Goal: Task Accomplishment & Management: Manage account settings

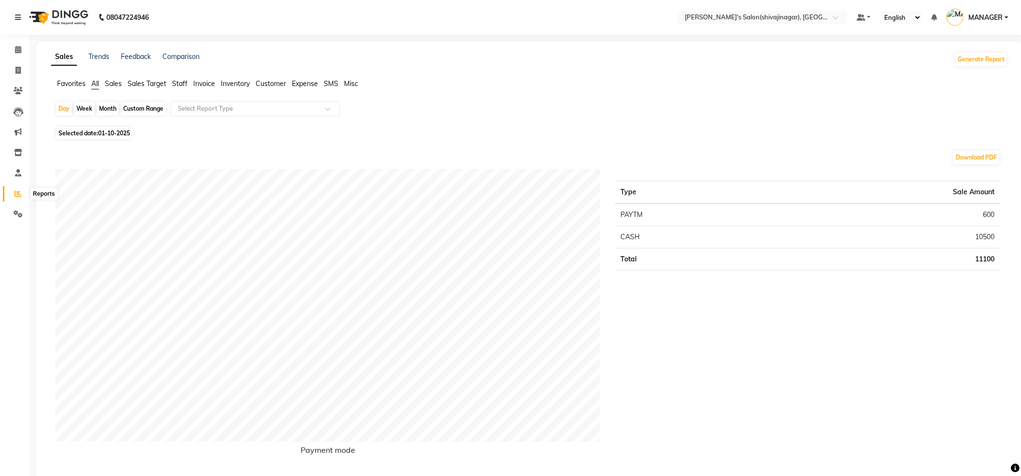
click at [20, 198] on span at bounding box center [18, 193] width 17 height 11
click at [16, 192] on icon at bounding box center [17, 193] width 7 height 7
click at [203, 106] on input "text" at bounding box center [245, 109] width 139 height 10
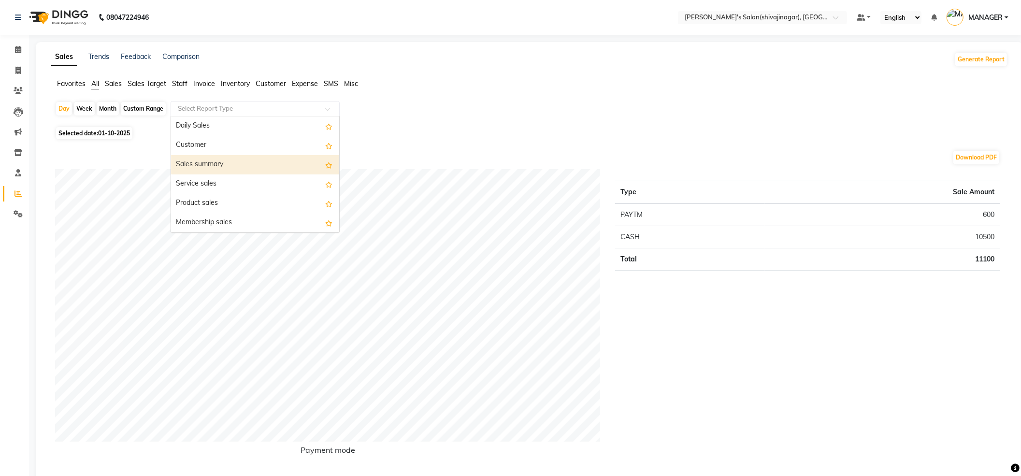
click at [107, 108] on div "Month" at bounding box center [108, 109] width 22 height 14
select select "10"
select select "2025"
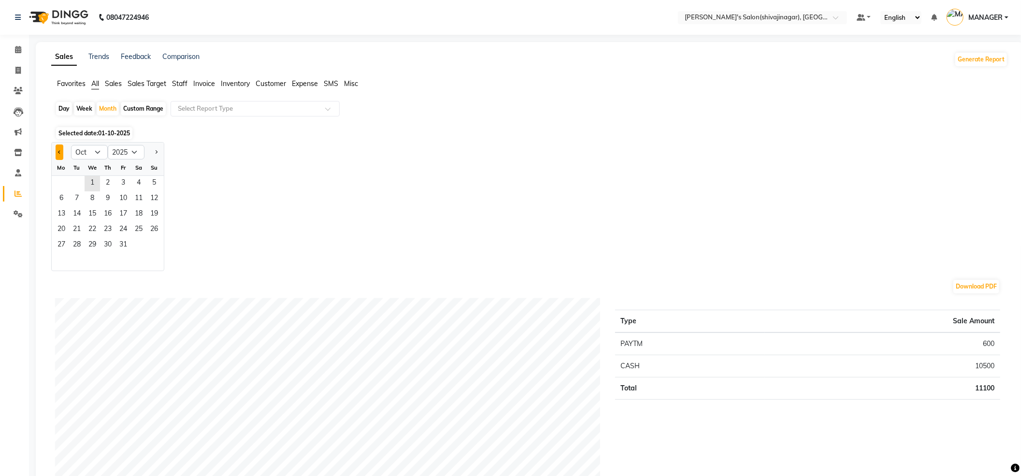
click at [60, 153] on span "Previous month" at bounding box center [59, 151] width 3 height 3
select select "9"
click at [60, 183] on span "1" at bounding box center [61, 183] width 15 height 15
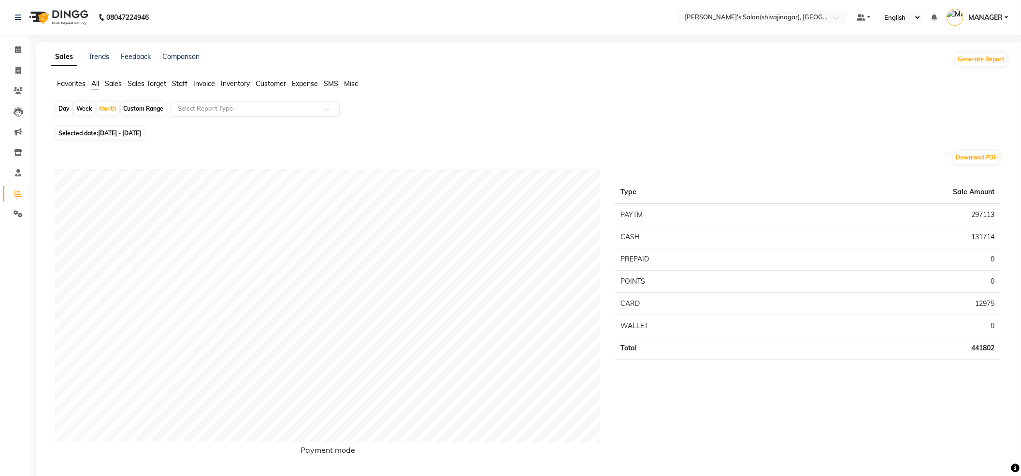
click at [259, 109] on input "text" at bounding box center [245, 109] width 139 height 10
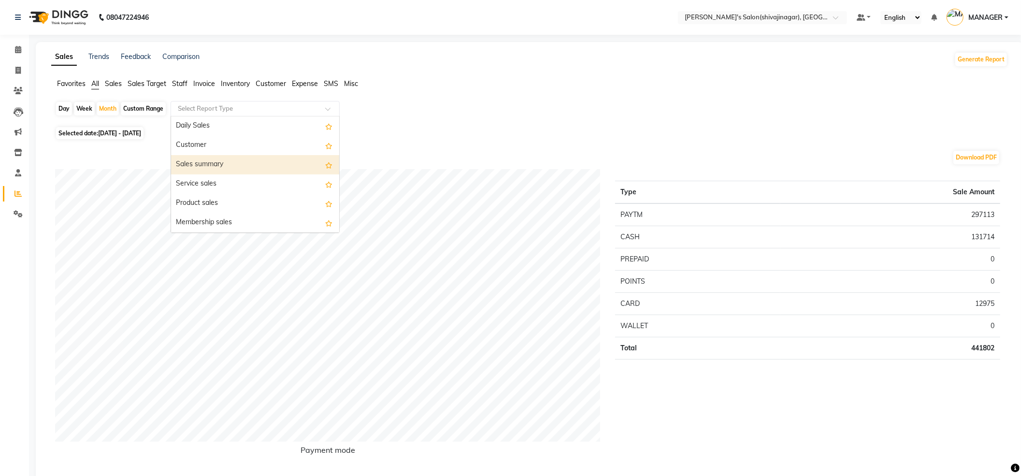
click at [195, 167] on div "Sales summary" at bounding box center [255, 164] width 168 height 19
select select "full_report"
select select "csv"
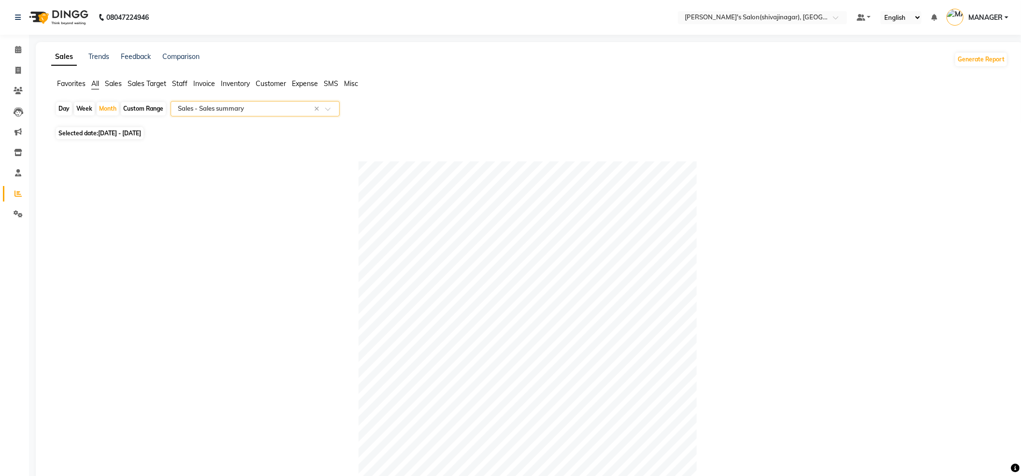
click at [476, 120] on div "Day Week Month Custom Range Select Report Type × Sales - Sales summary ×" at bounding box center [529, 112] width 949 height 23
click at [20, 52] on icon at bounding box center [18, 49] width 6 height 7
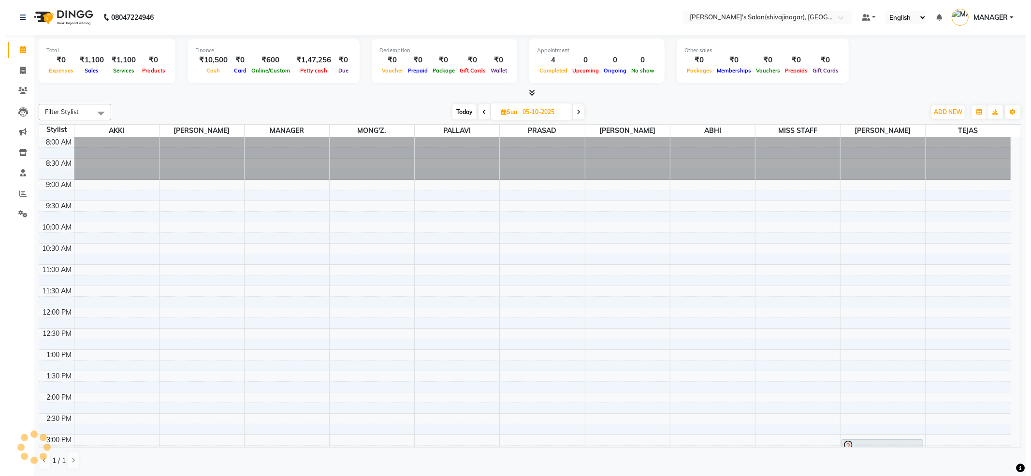
scroll to position [346, 0]
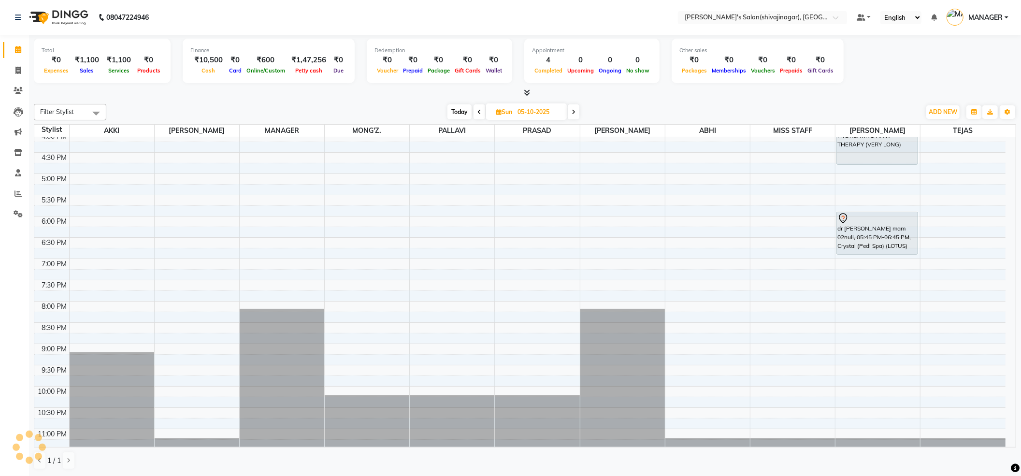
click at [194, 88] on div at bounding box center [525, 93] width 983 height 10
click at [20, 70] on icon at bounding box center [17, 70] width 5 height 7
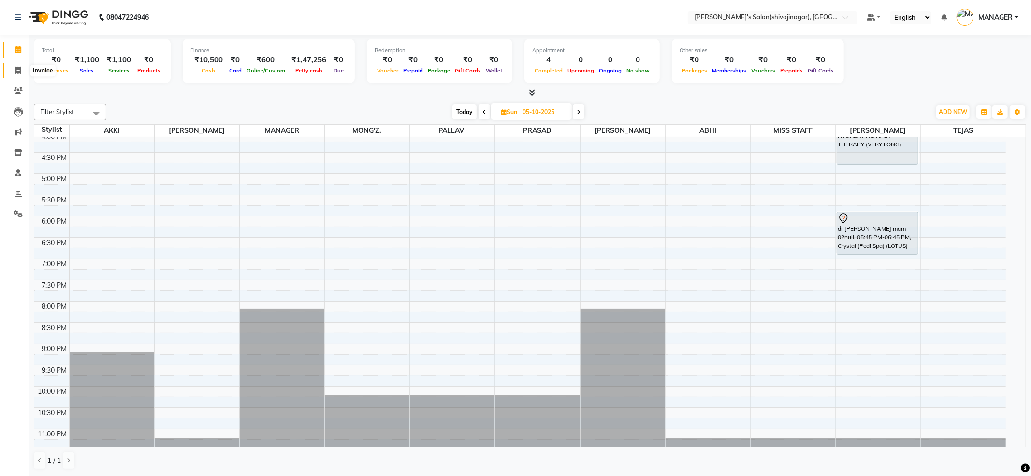
select select "service"
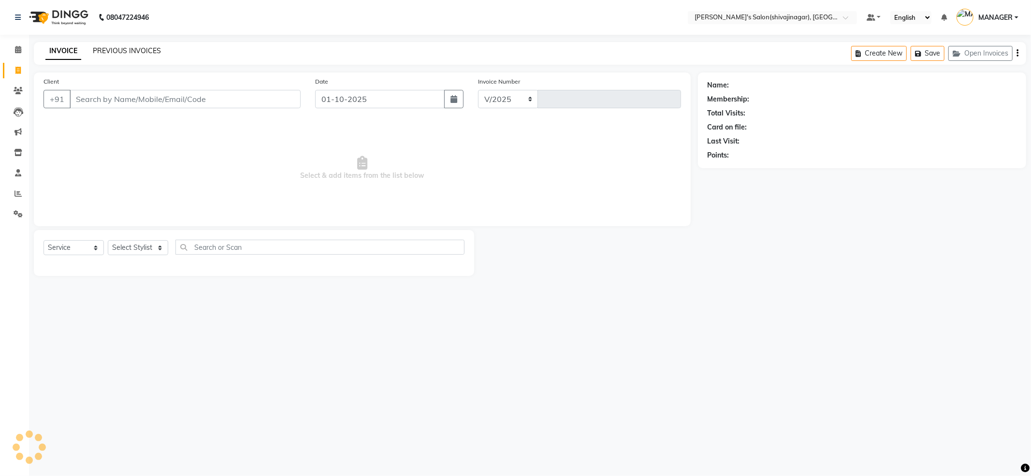
select select "4174"
type input "2809"
click at [983, 18] on span "MANAGER" at bounding box center [995, 18] width 34 height 10
click at [972, 68] on link "Sign out" at bounding box center [969, 69] width 88 height 15
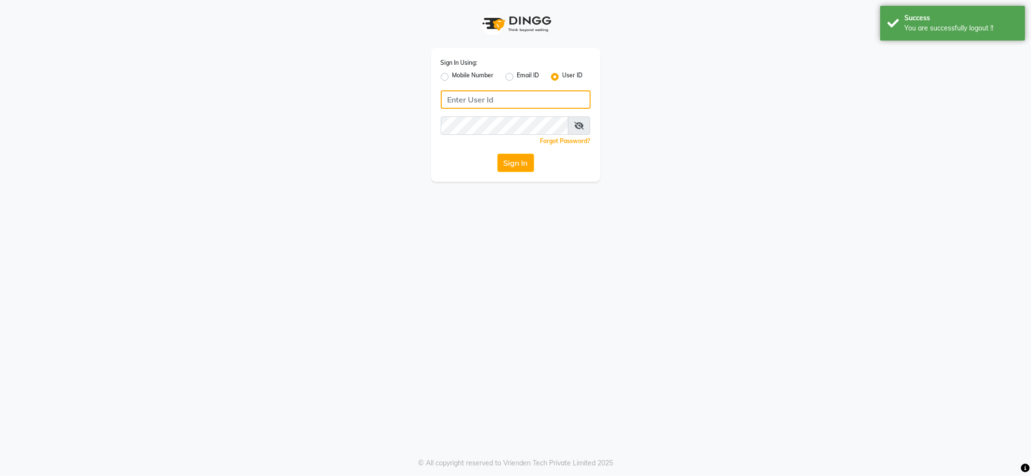
type input "7888029666"
click at [489, 93] on input "7888029666" at bounding box center [516, 99] width 150 height 18
click at [472, 74] on label "Mobile Number" at bounding box center [473, 77] width 42 height 12
click at [459, 74] on input "Mobile Number" at bounding box center [455, 74] width 6 height 6
radio input "true"
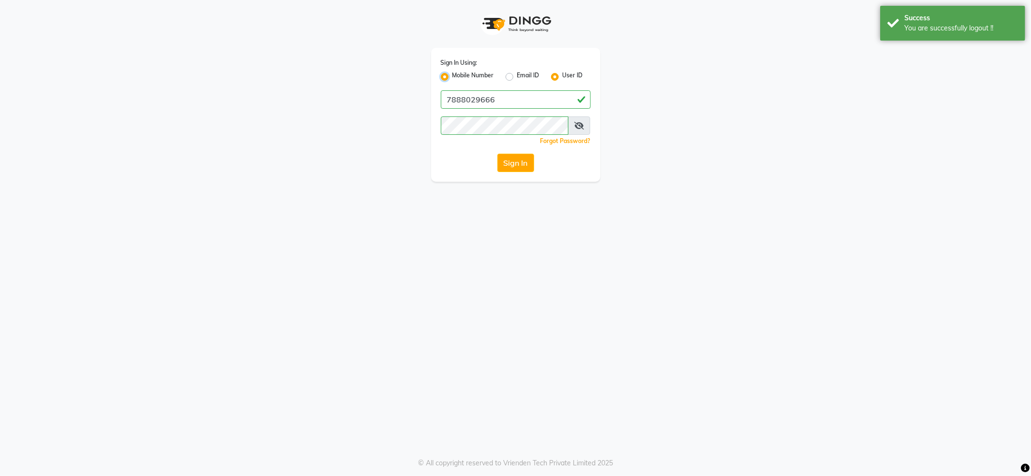
radio input "false"
click at [492, 95] on input "Username" at bounding box center [531, 99] width 117 height 18
type input "7888039666"
click at [512, 163] on button "Sign In" at bounding box center [515, 163] width 37 height 18
